Goal: Information Seeking & Learning: Check status

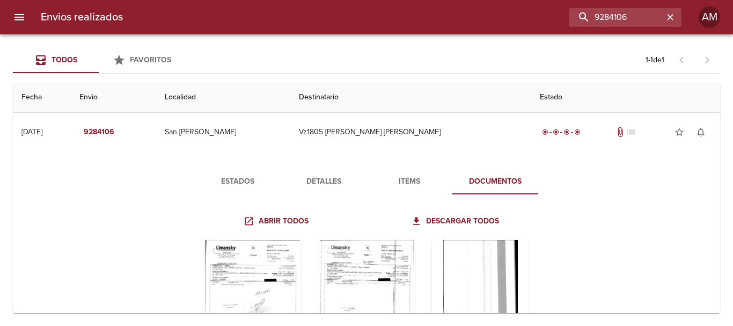
click at [602, 15] on input "9284106" at bounding box center [616, 17] width 94 height 19
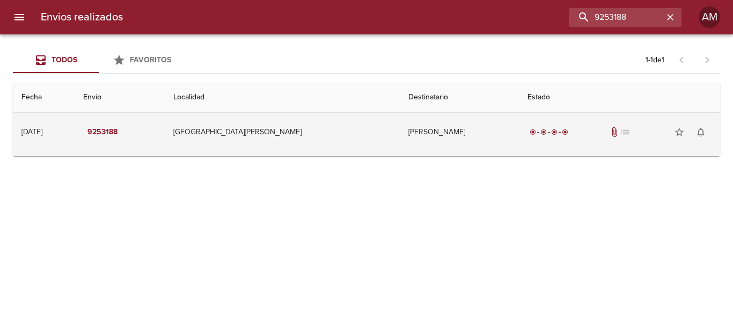
click at [417, 133] on td "[PERSON_NAME]" at bounding box center [459, 132] width 119 height 39
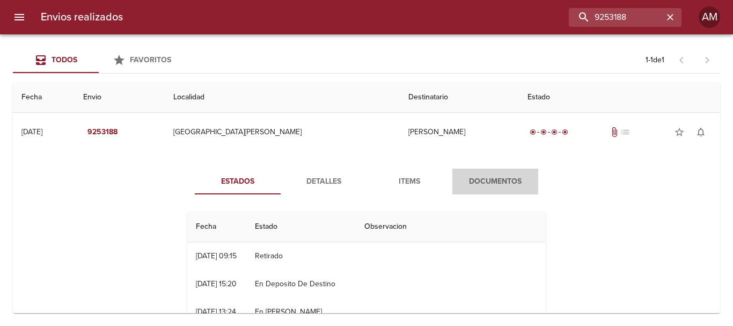
click at [482, 181] on span "Documentos" at bounding box center [495, 181] width 73 height 13
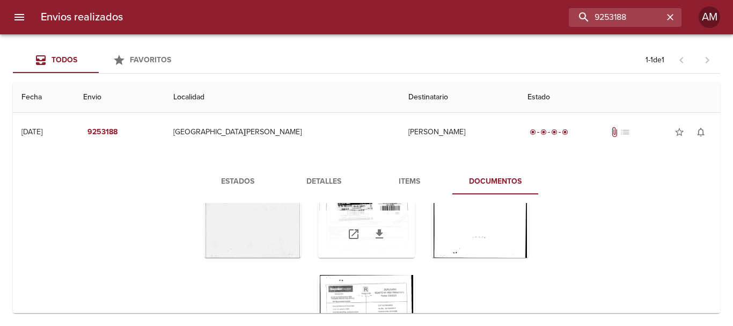
click at [355, 220] on div "Tabla de envíos del cliente" at bounding box center [366, 233] width 97 height 47
click at [353, 209] on div "Tabla de envíos del cliente" at bounding box center [366, 190] width 97 height 134
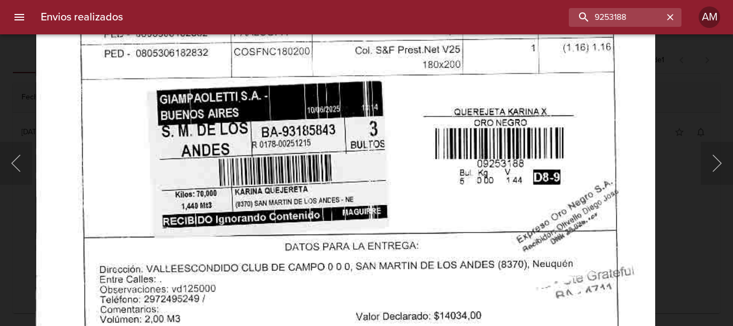
click at [521, 254] on img "Lightbox" at bounding box center [345, 29] width 620 height 882
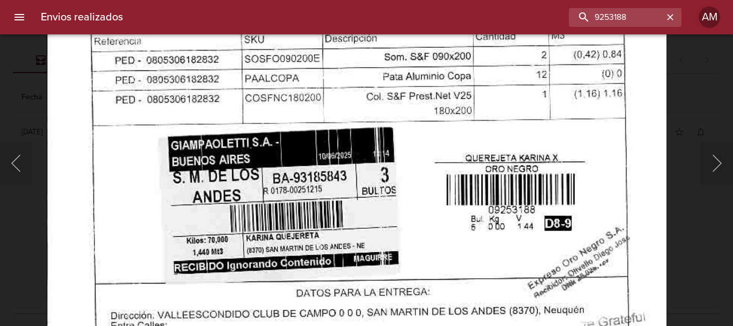
click at [498, 225] on img "Lightbox" at bounding box center [356, 75] width 620 height 882
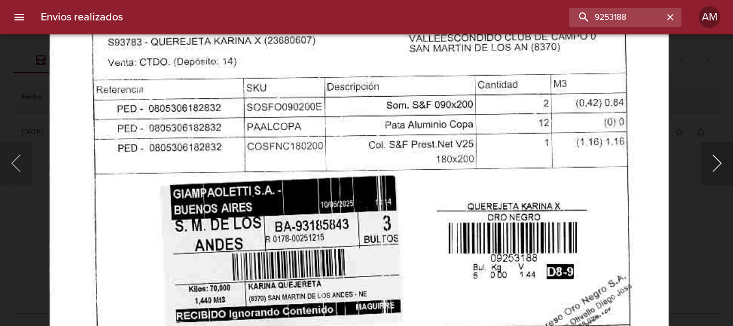
click at [718, 158] on button "Siguiente" at bounding box center [717, 163] width 32 height 43
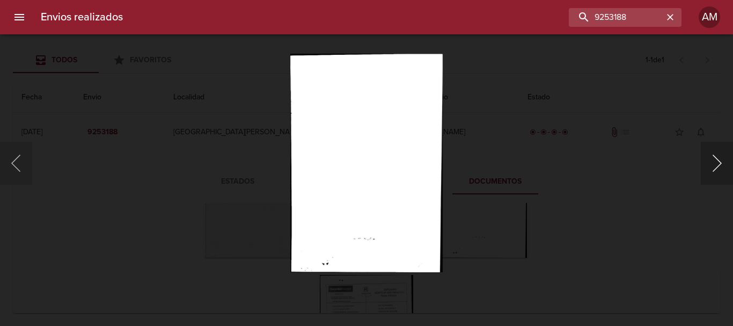
click at [718, 160] on button "Siguiente" at bounding box center [717, 163] width 32 height 43
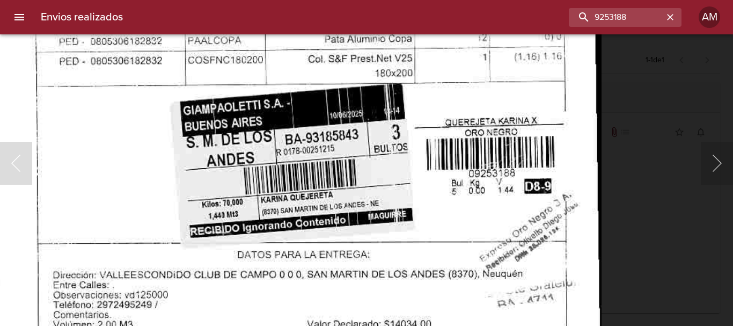
click at [448, 90] on img "Lightbox" at bounding box center [294, 38] width 613 height 882
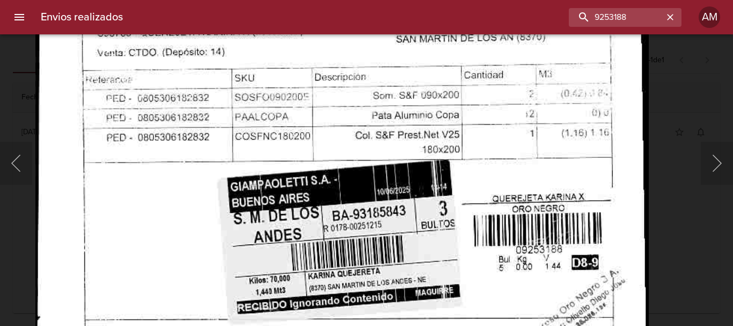
click at [479, 267] on img "Lightbox" at bounding box center [341, 115] width 613 height 882
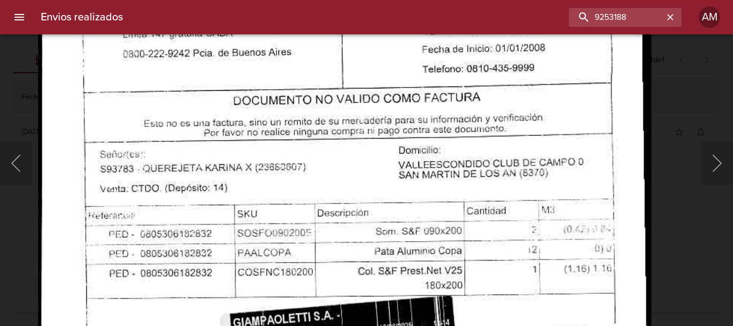
click at [472, 276] on img "Lightbox" at bounding box center [344, 250] width 613 height 882
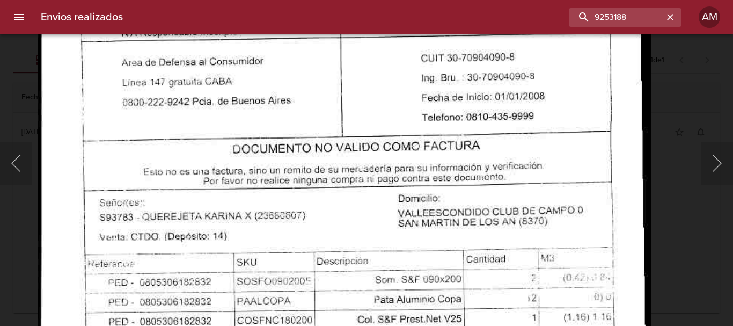
click at [479, 260] on img "Lightbox" at bounding box center [344, 299] width 613 height 882
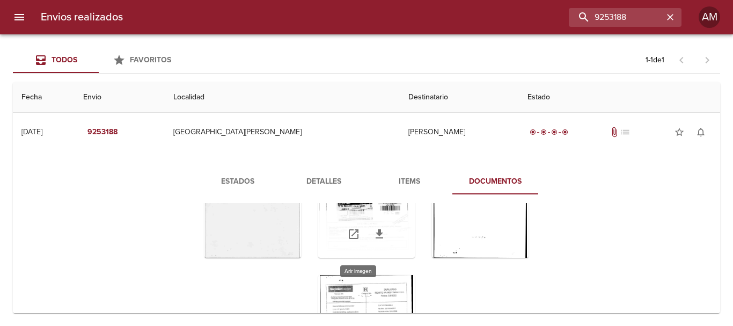
click at [351, 207] on div "Tabla de envíos del cliente" at bounding box center [366, 190] width 97 height 134
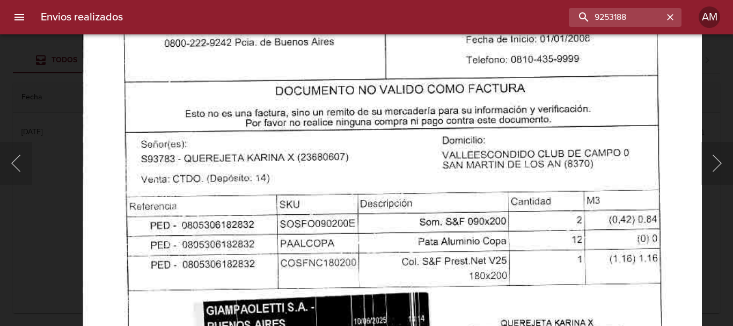
click at [431, 288] on img "Lightbox" at bounding box center [392, 240] width 620 height 882
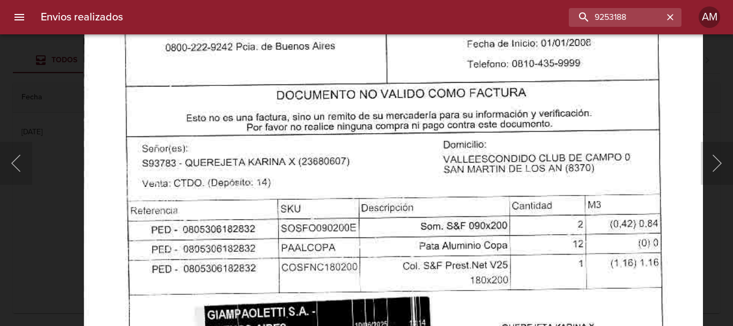
click at [417, 235] on img "Lightbox" at bounding box center [393, 244] width 620 height 882
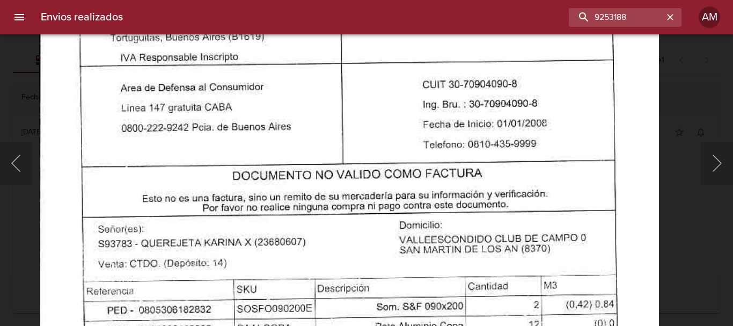
click at [412, 85] on img "Lightbox" at bounding box center [349, 325] width 620 height 882
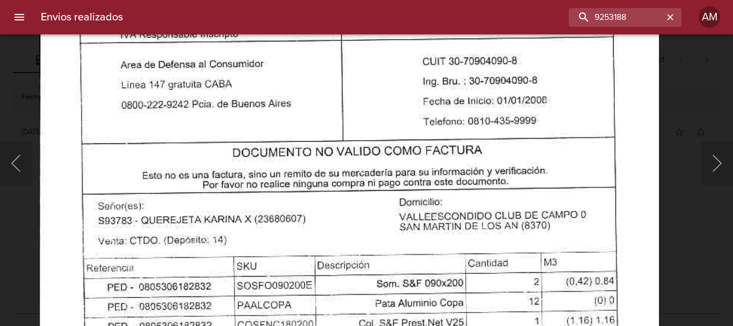
click at [420, 128] on img "Lightbox" at bounding box center [349, 301] width 620 height 882
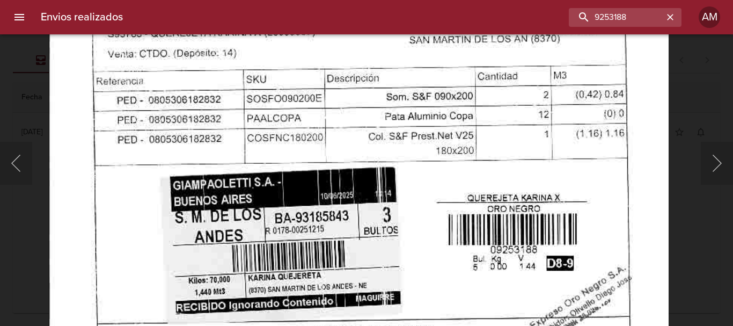
click at [433, 126] on img "Lightbox" at bounding box center [358, 115] width 620 height 882
click at [614, 16] on input "9253188" at bounding box center [594, 17] width 137 height 19
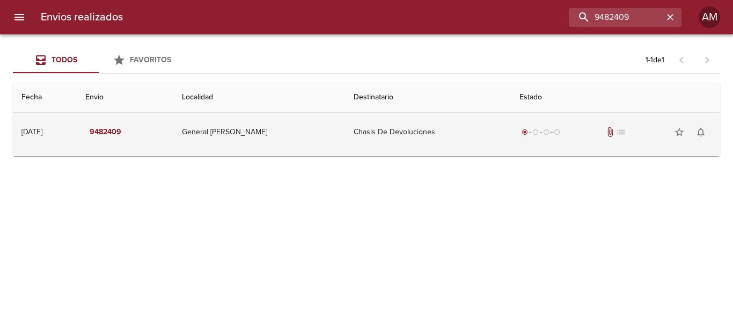
click at [380, 128] on td "Chasis De Devoluciones" at bounding box center [428, 132] width 166 height 39
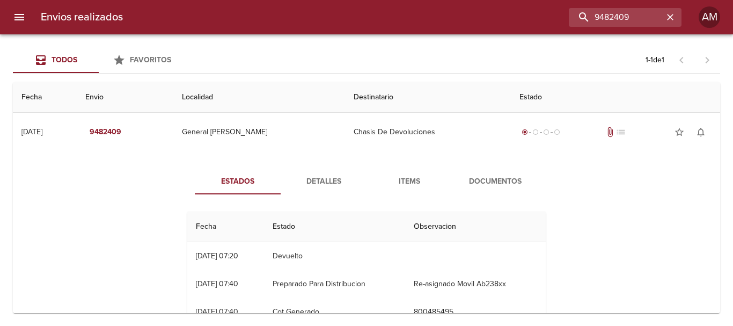
scroll to position [54, 0]
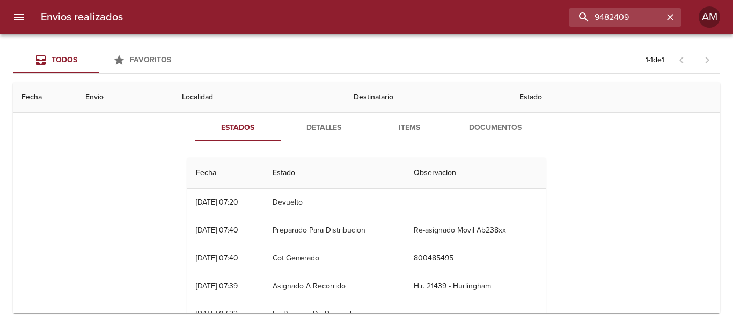
click at [488, 125] on span "Documentos" at bounding box center [495, 127] width 73 height 13
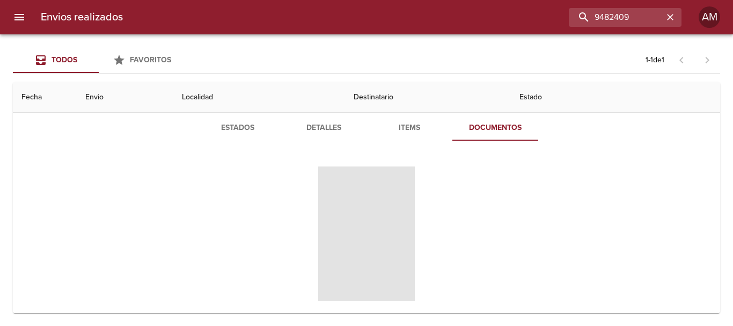
scroll to position [72, 0]
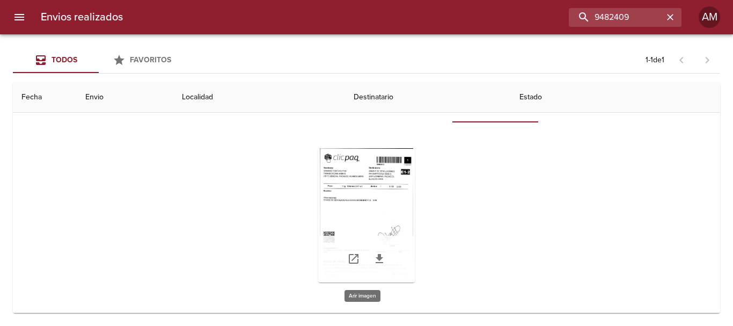
click at [361, 193] on div "Tabla de envíos del cliente" at bounding box center [366, 215] width 97 height 134
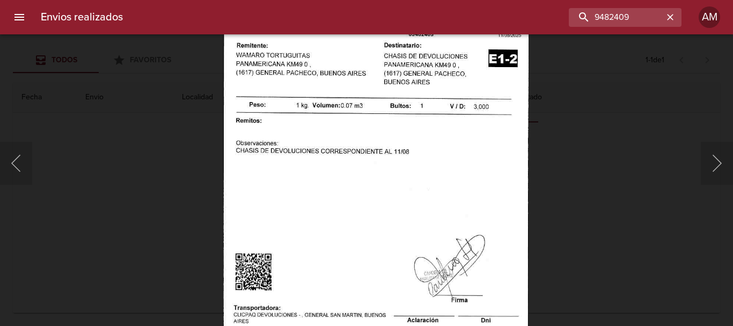
click at [370, 245] on img "Lightbox" at bounding box center [375, 200] width 305 height 439
click at [626, 14] on input "9482409" at bounding box center [594, 17] width 137 height 19
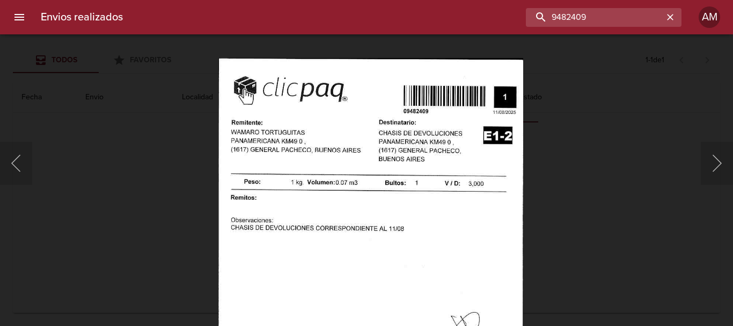
click at [382, 144] on img "Lightbox" at bounding box center [370, 277] width 305 height 439
type input "9505757"
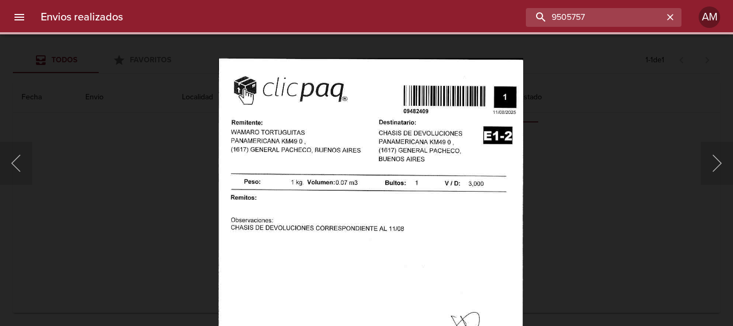
scroll to position [0, 0]
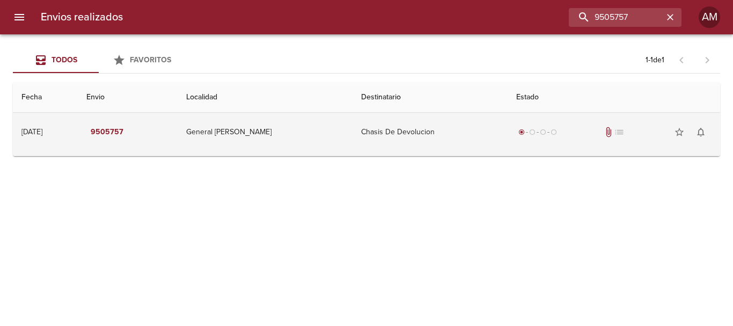
click at [387, 125] on td "Chasis De Devolucion" at bounding box center [430, 132] width 155 height 39
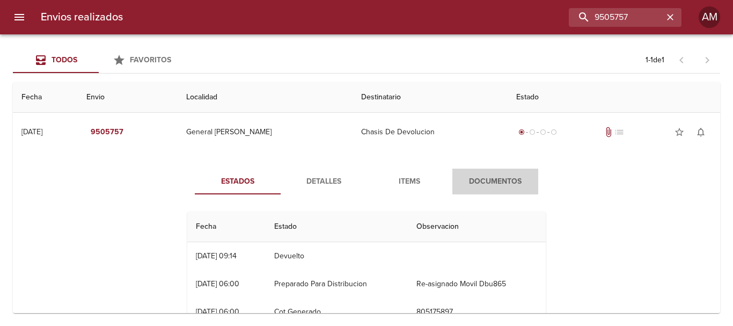
click at [482, 178] on span "Documentos" at bounding box center [495, 181] width 73 height 13
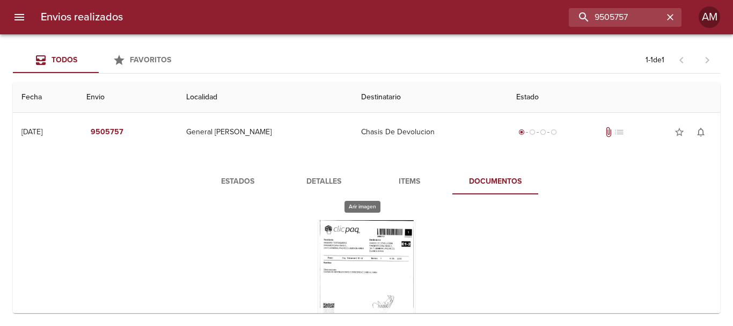
click at [374, 250] on div "Tabla de envíos del cliente" at bounding box center [366, 287] width 97 height 134
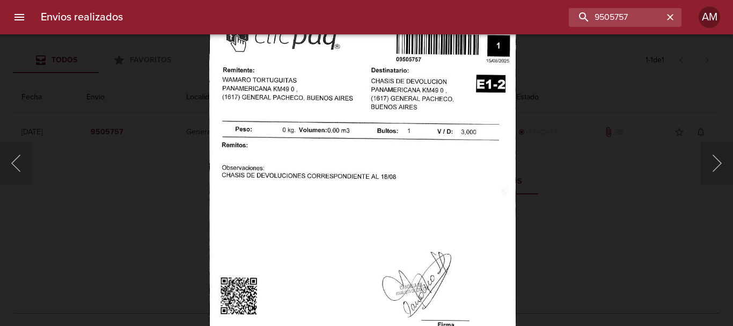
click at [364, 214] on img "Lightbox" at bounding box center [362, 225] width 307 height 439
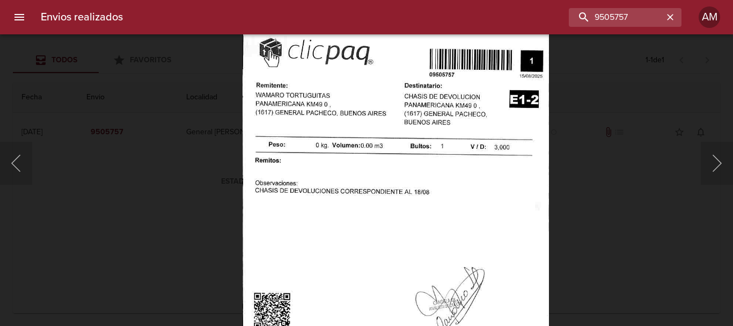
click at [409, 243] on img "Lightbox" at bounding box center [396, 240] width 307 height 439
